Goal: Contribute content

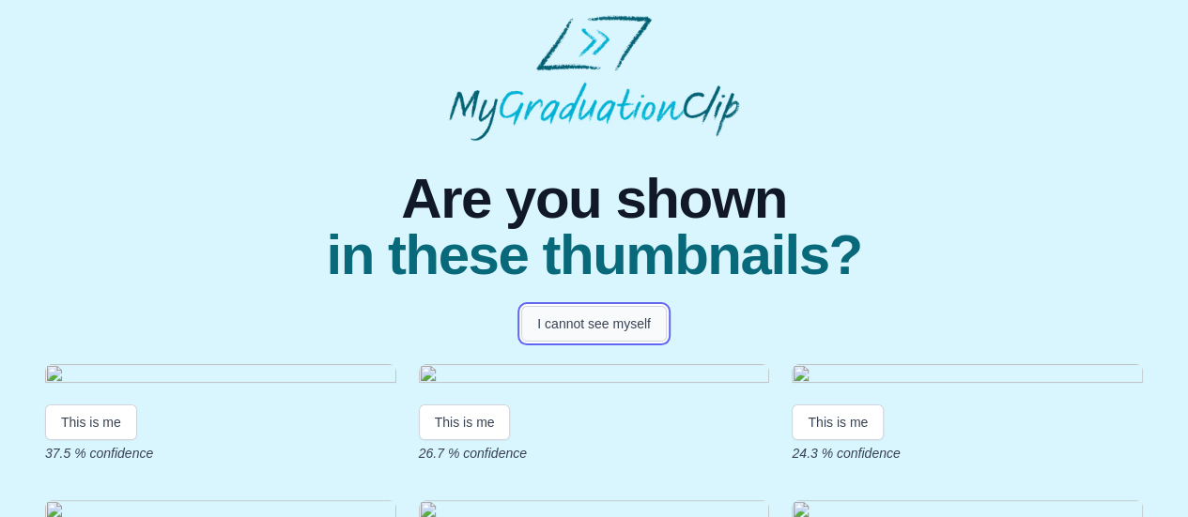
click at [565, 320] on button "I cannot see myself" at bounding box center [594, 324] width 146 height 36
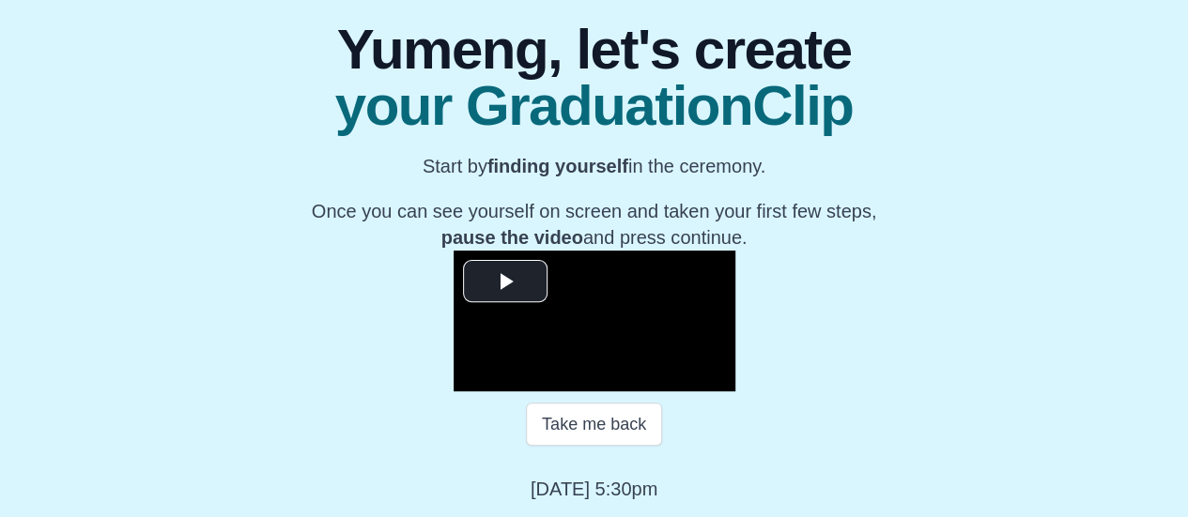
scroll to position [398, 0]
click at [505, 282] on span "Video Player" at bounding box center [505, 282] width 0 height 0
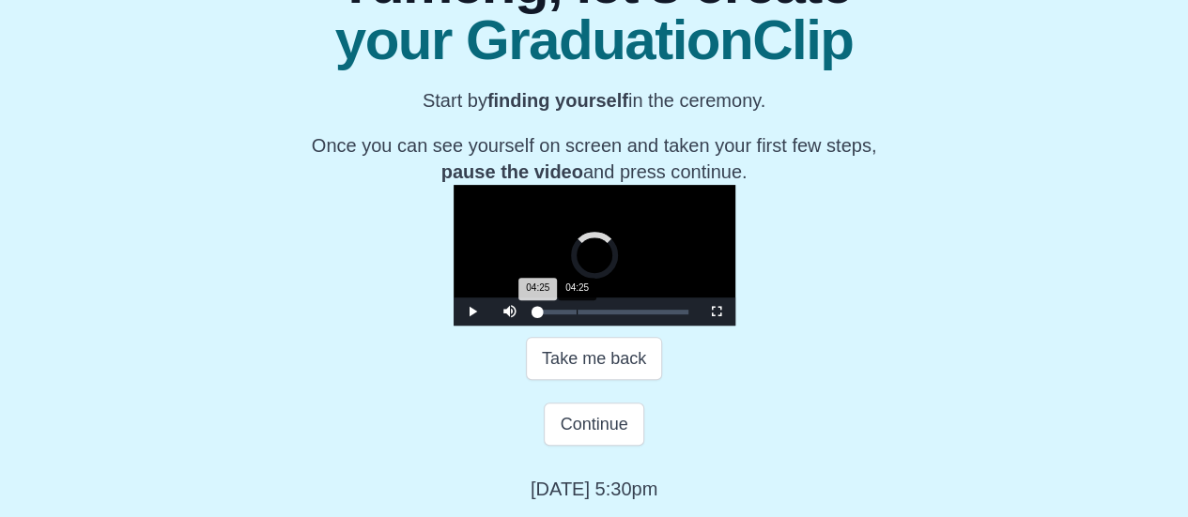
click at [529, 326] on div "Loaded : 0% 04:25 04:25 Progress : 0%" at bounding box center [613, 312] width 169 height 28
click at [538, 315] on div "03:52 Progress : 0%" at bounding box center [544, 312] width 13 height 5
click at [538, 315] on div "04:18 Progress : 0%" at bounding box center [544, 312] width 12 height 5
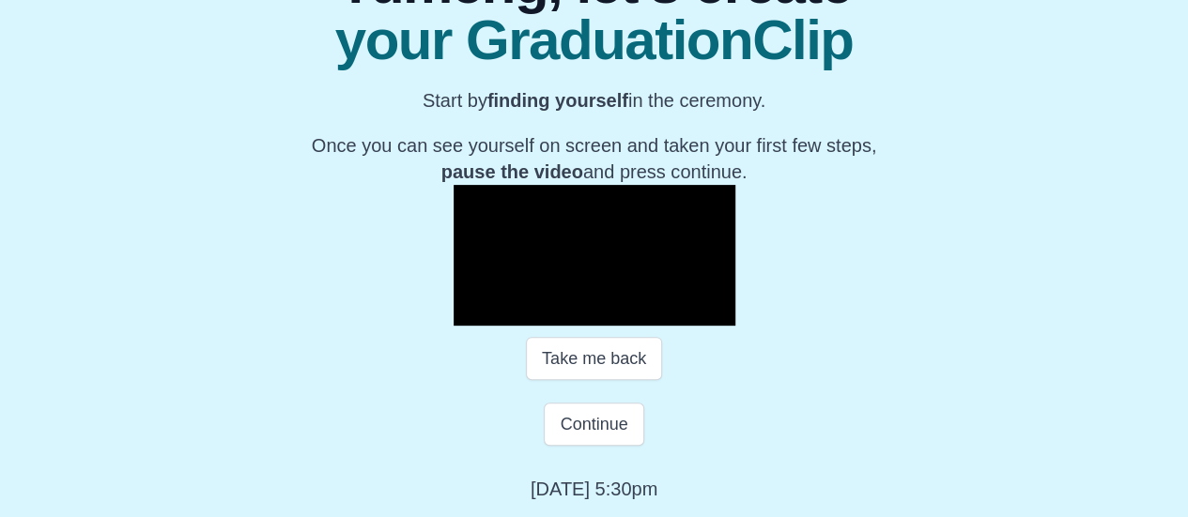
click at [472, 312] on span "Video Player" at bounding box center [472, 312] width 0 height 0
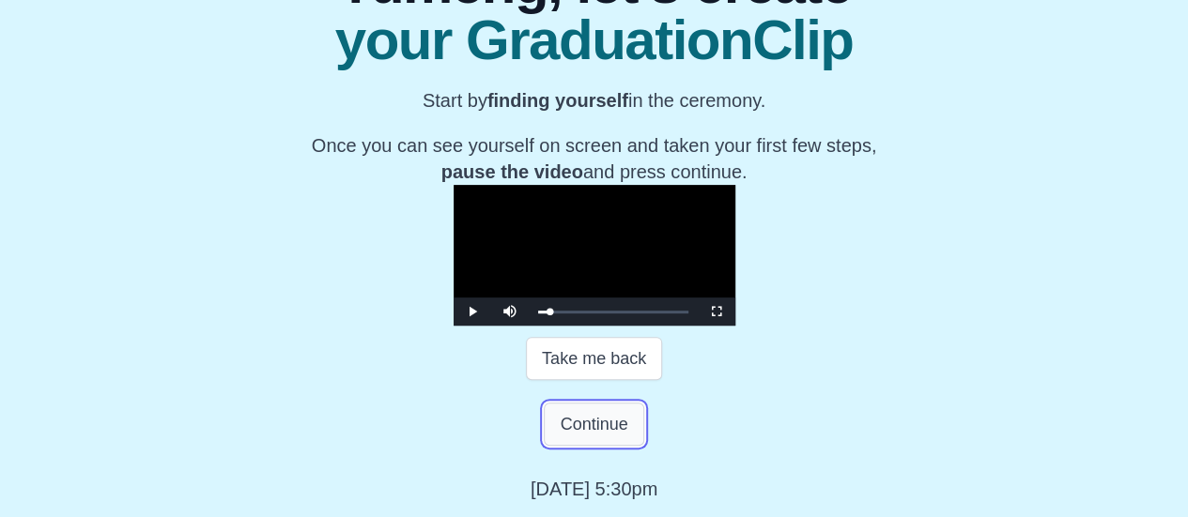
click at [593, 446] on button "Continue" at bounding box center [594, 424] width 100 height 43
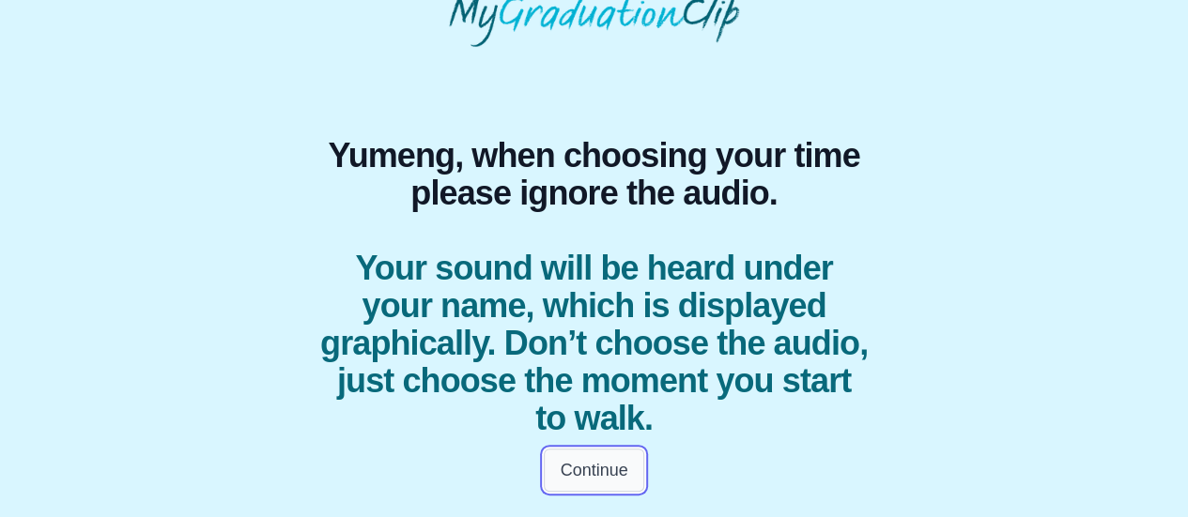
click at [610, 472] on button "Continue" at bounding box center [594, 470] width 100 height 43
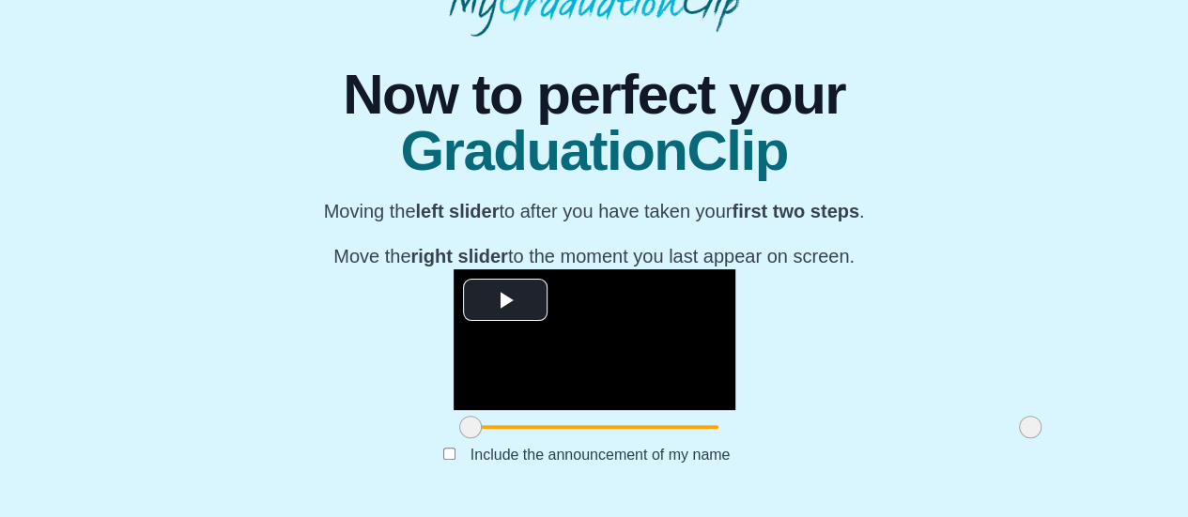
scroll to position [277, 0]
click at [505, 301] on span "Video Player" at bounding box center [505, 301] width 0 height 0
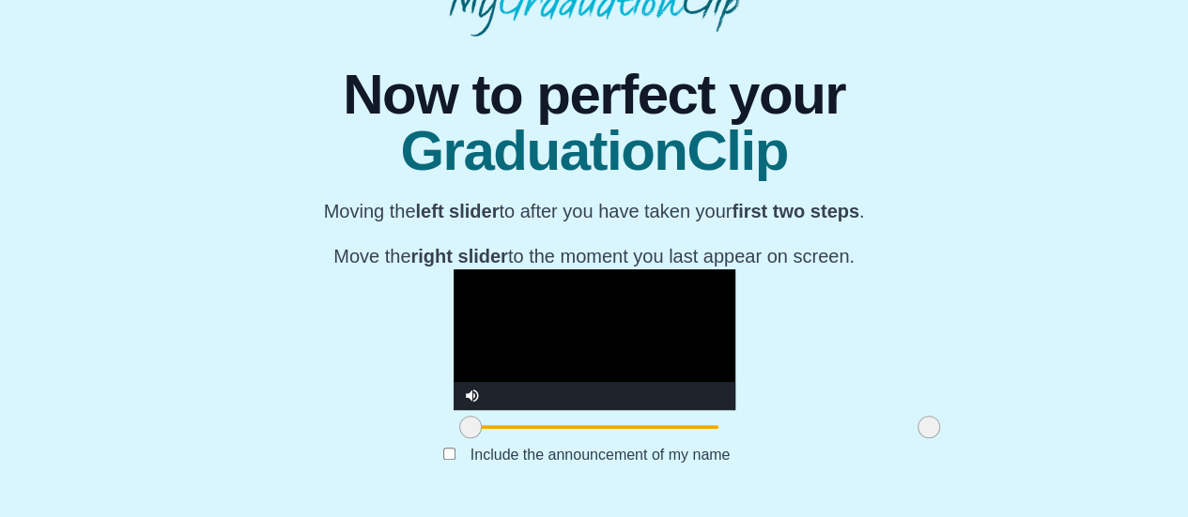
drag, startPoint x: 871, startPoint y: 444, endPoint x: 770, endPoint y: 450, distance: 101.6
click at [917, 439] on span at bounding box center [928, 427] width 23 height 23
drag, startPoint x: 770, startPoint y: 450, endPoint x: 926, endPoint y: 448, distance: 155.9
click at [926, 448] on div "**********" at bounding box center [594, 270] width 1158 height 466
click at [475, 270] on video "Video Player" at bounding box center [595, 340] width 282 height 141
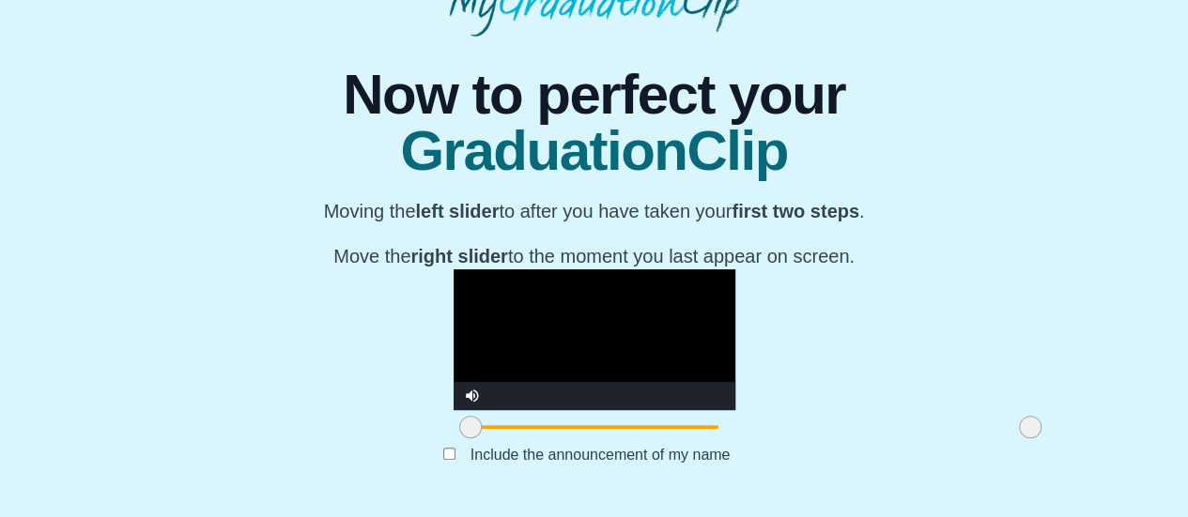
drag, startPoint x: 873, startPoint y: 441, endPoint x: 915, endPoint y: 445, distance: 41.5
click at [915, 445] on div "**********" at bounding box center [594, 270] width 1158 height 466
click at [714, 318] on video "Video Player" at bounding box center [595, 340] width 282 height 141
click at [677, 270] on video "Video Player" at bounding box center [595, 340] width 282 height 141
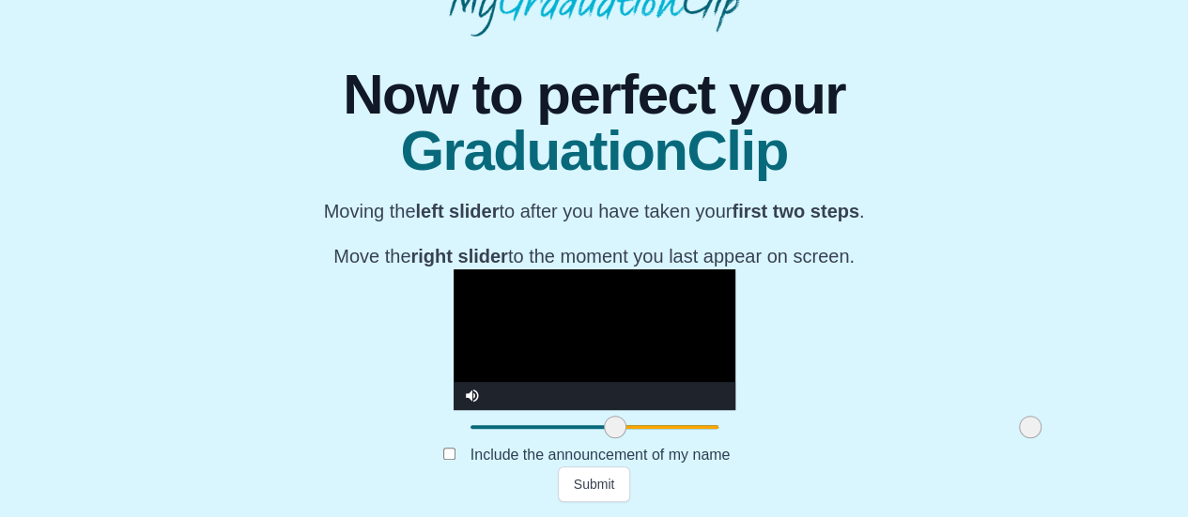
drag, startPoint x: 304, startPoint y: 428, endPoint x: 449, endPoint y: 425, distance: 144.6
click at [604, 425] on span at bounding box center [615, 427] width 23 height 23
click at [596, 487] on button "Submit" at bounding box center [594, 485] width 73 height 36
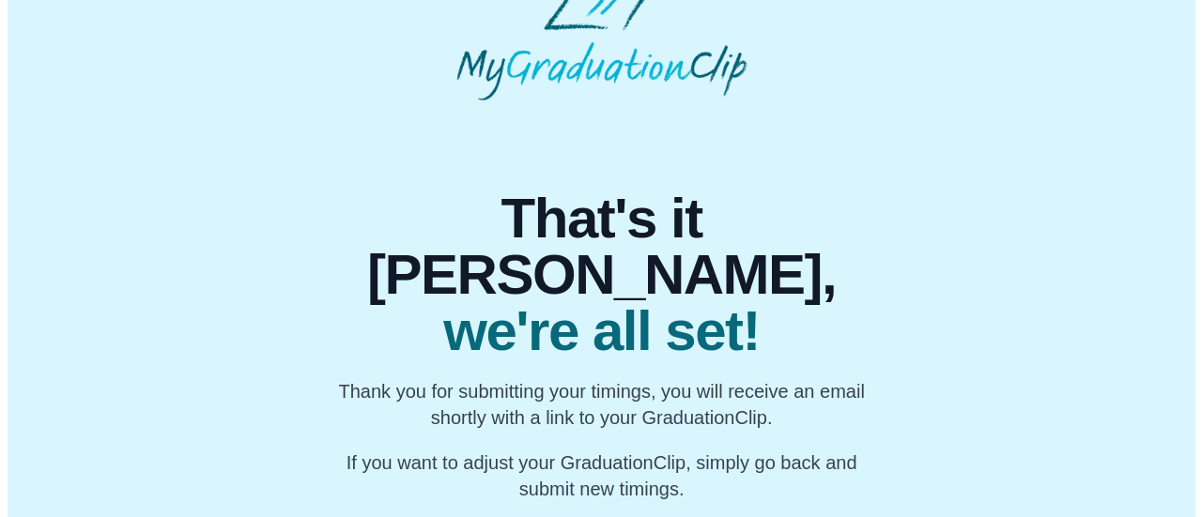
scroll to position [0, 0]
